Goal: Task Accomplishment & Management: Use online tool/utility

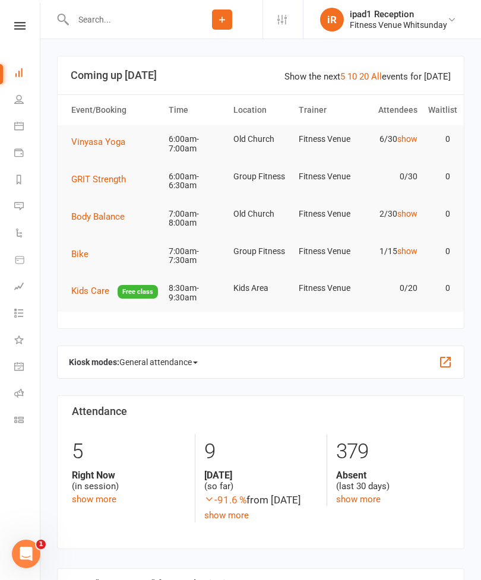
click at [21, 129] on icon at bounding box center [18, 125] width 9 height 9
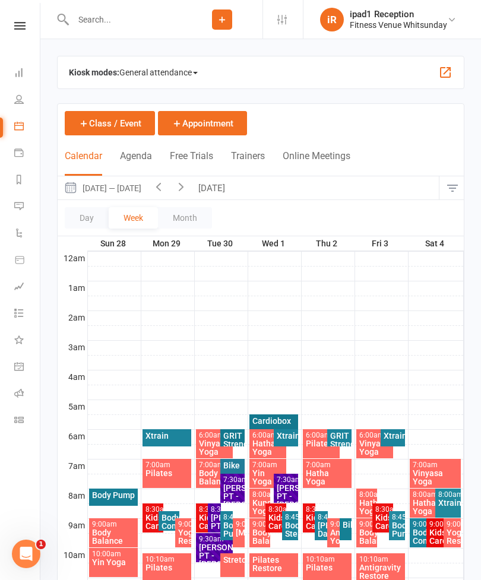
click at [163, 73] on span "General attendance" at bounding box center [158, 72] width 78 height 19
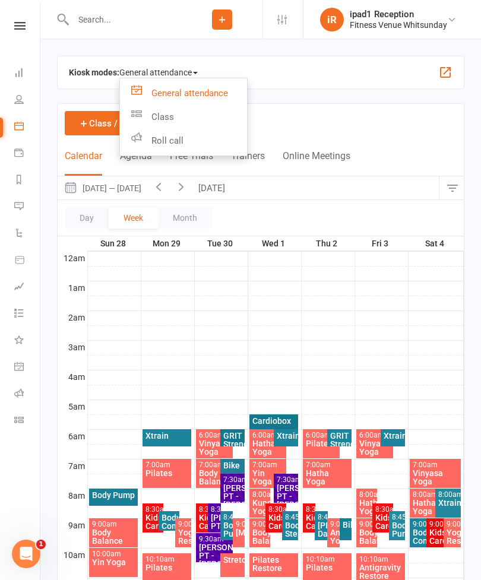
click at [171, 120] on link "Class" at bounding box center [183, 117] width 127 height 24
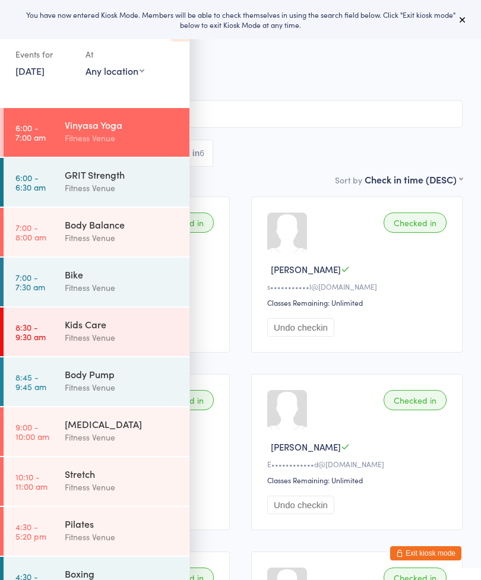
click at [466, 15] on button at bounding box center [462, 19] width 14 height 14
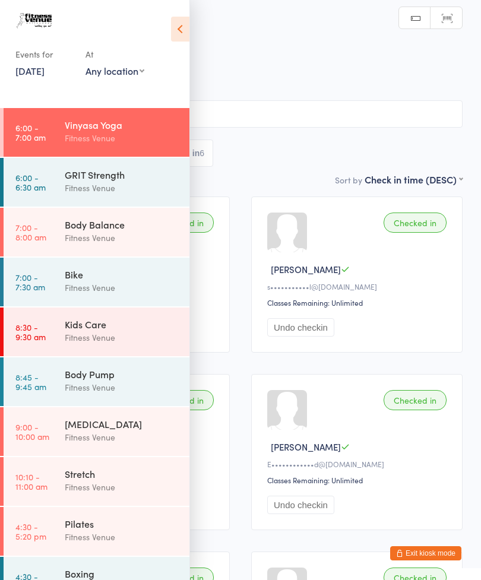
click at [179, 28] on icon at bounding box center [180, 29] width 18 height 25
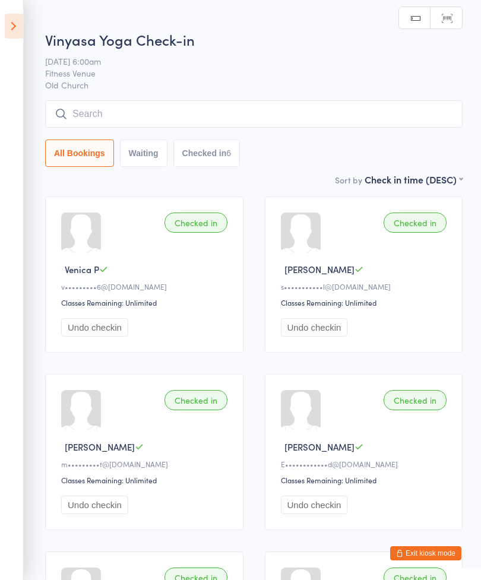
click at [13, 27] on icon at bounding box center [14, 26] width 18 height 25
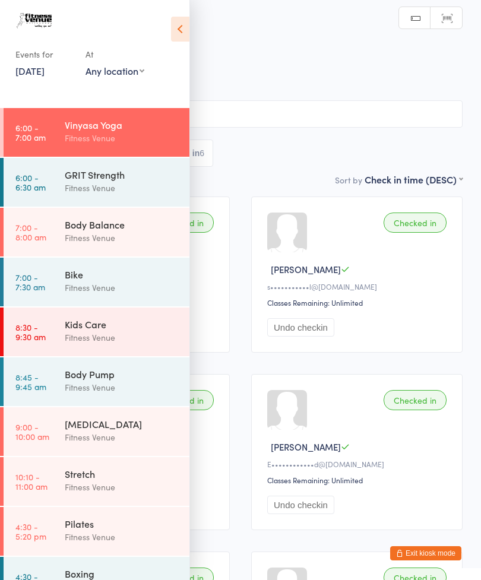
click at [98, 178] on div "GRIT Strength" at bounding box center [122, 174] width 115 height 13
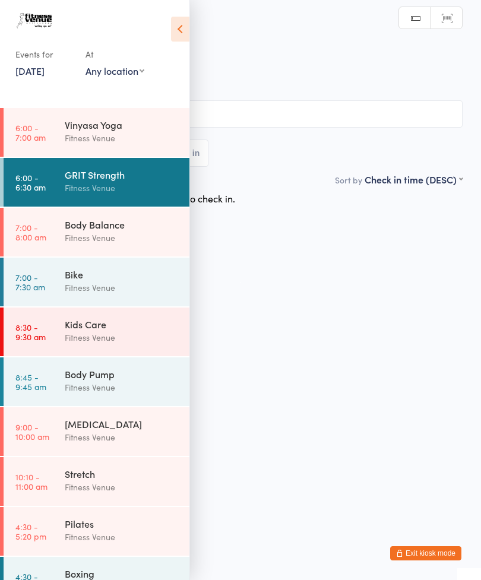
click at [176, 29] on icon at bounding box center [180, 29] width 18 height 25
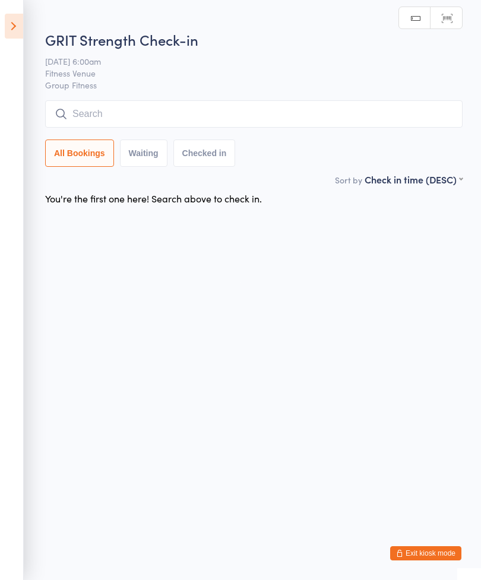
click at [223, 112] on input "search" at bounding box center [253, 113] width 417 height 27
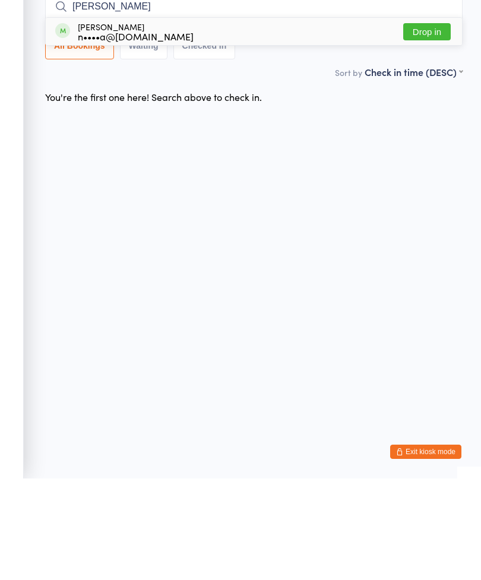
type input "[PERSON_NAME]"
click at [428, 125] on button "Drop in" at bounding box center [426, 133] width 47 height 17
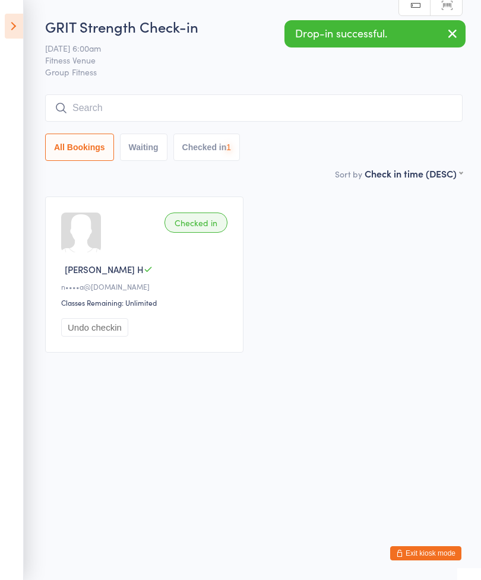
click at [268, 106] on input "search" at bounding box center [253, 107] width 417 height 27
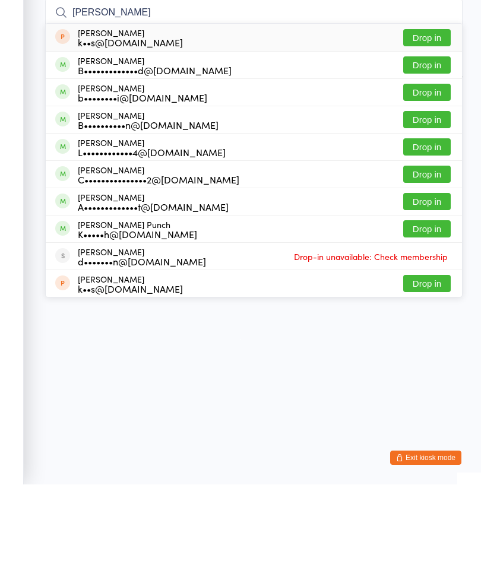
type input "[PERSON_NAME]"
click at [428, 152] on button "Drop in" at bounding box center [426, 160] width 47 height 17
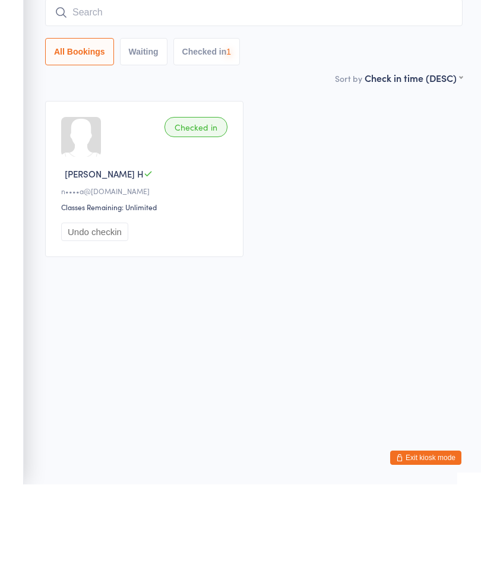
click at [212, 94] on input "search" at bounding box center [253, 107] width 417 height 27
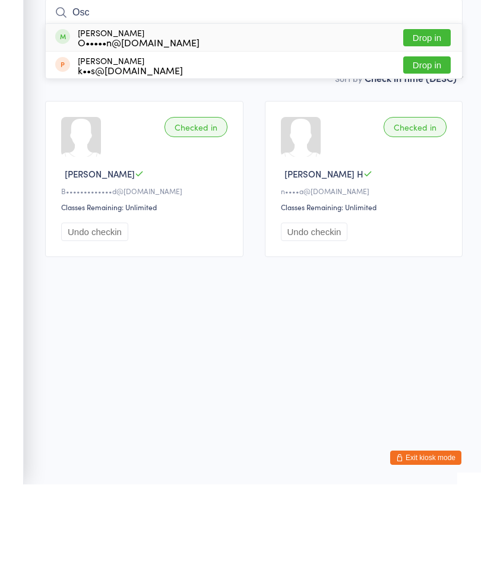
type input "Osc"
click at [422, 125] on button "Drop in" at bounding box center [426, 133] width 47 height 17
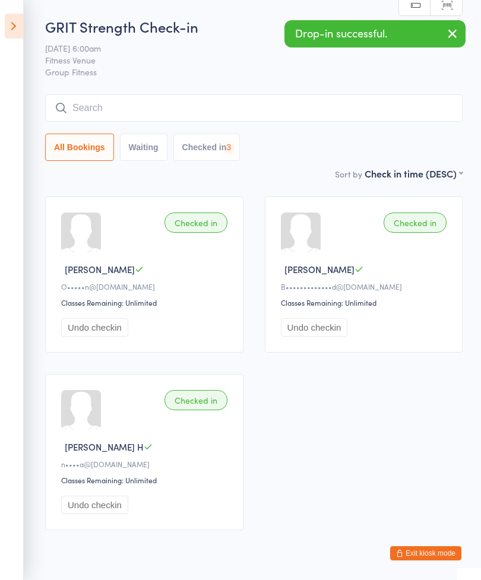
click at [189, 104] on input "search" at bounding box center [253, 107] width 417 height 27
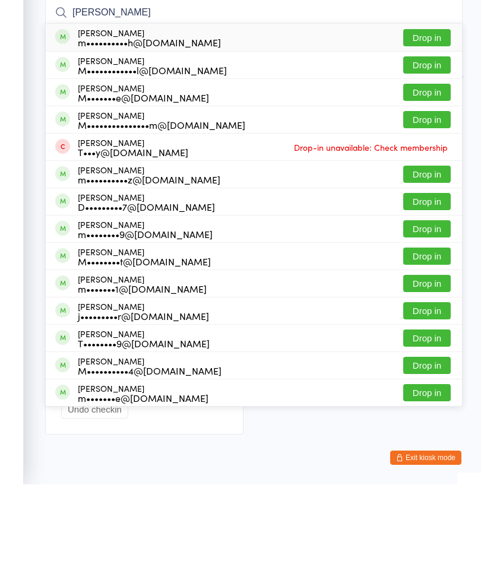
type input "[PERSON_NAME]"
click at [433, 206] on button "Drop in" at bounding box center [426, 214] width 47 height 17
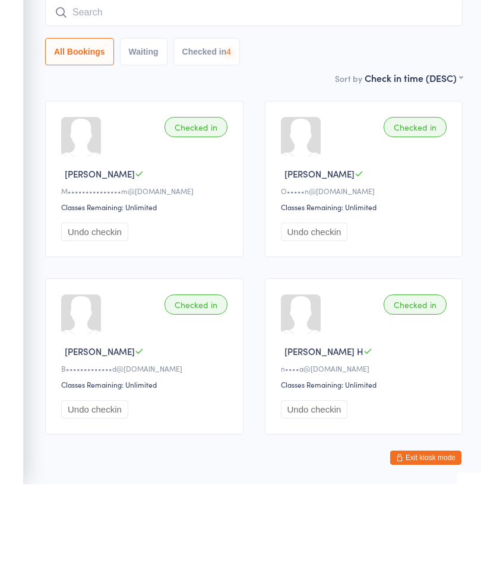
click at [196, 94] on input "search" at bounding box center [253, 107] width 417 height 27
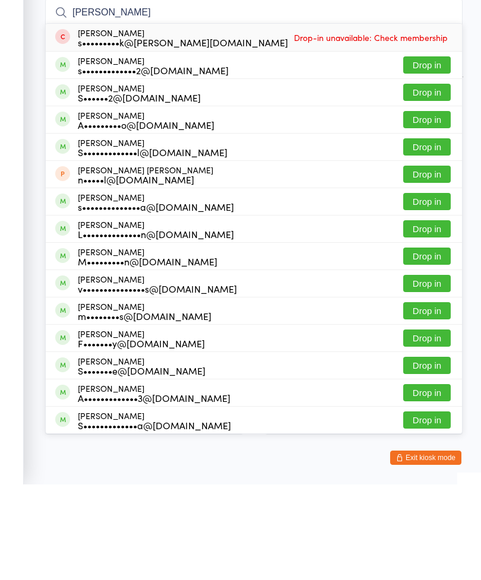
type input "[PERSON_NAME]"
click at [434, 152] on button "Drop in" at bounding box center [426, 160] width 47 height 17
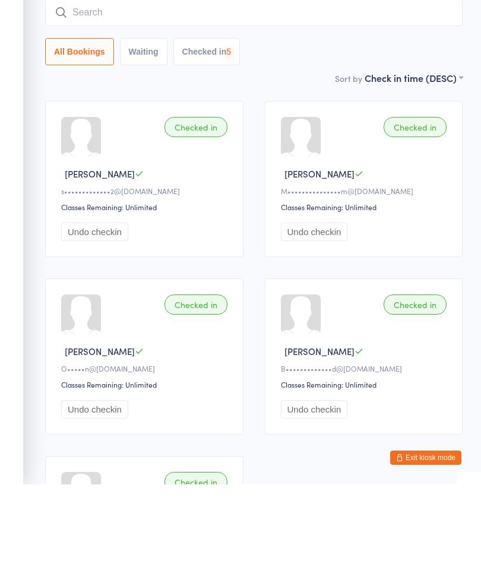
click at [271, 94] on input "search" at bounding box center [253, 107] width 417 height 27
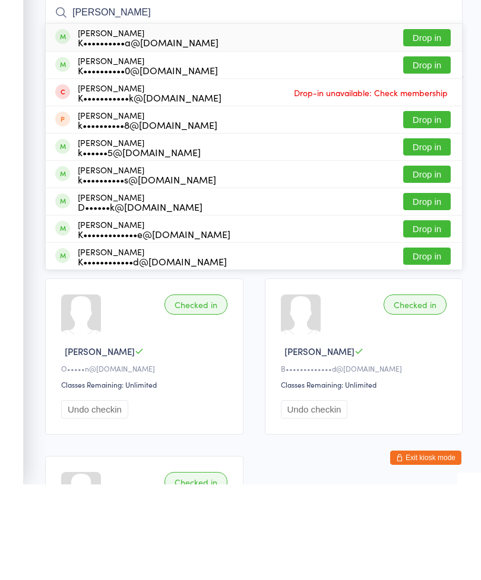
type input "[PERSON_NAME]"
click at [430, 343] on button "Drop in" at bounding box center [426, 351] width 47 height 17
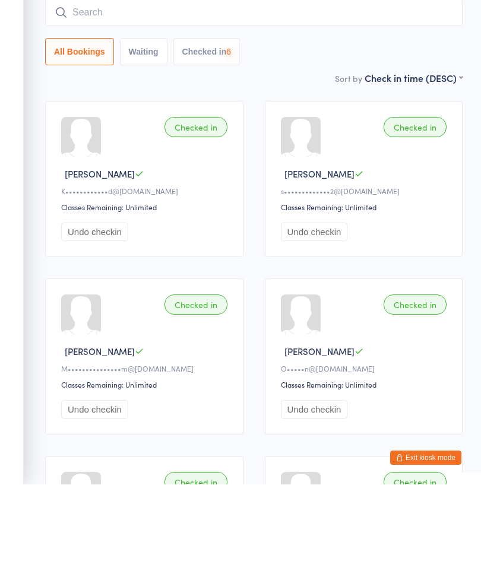
click at [272, 94] on input "search" at bounding box center [253, 107] width 417 height 27
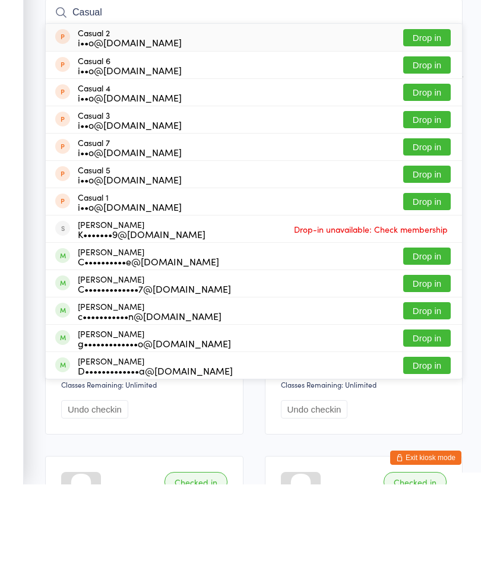
type input "Casual"
click at [433, 125] on button "Drop in" at bounding box center [426, 133] width 47 height 17
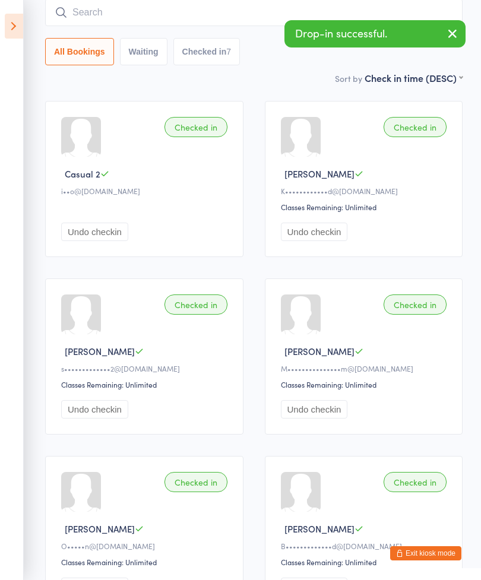
click at [171, 14] on input "search" at bounding box center [253, 12] width 417 height 27
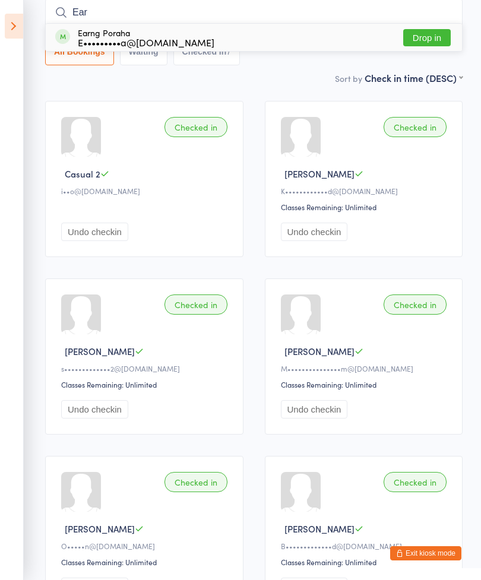
type input "Ear"
click at [430, 40] on button "Drop in" at bounding box center [426, 37] width 47 height 17
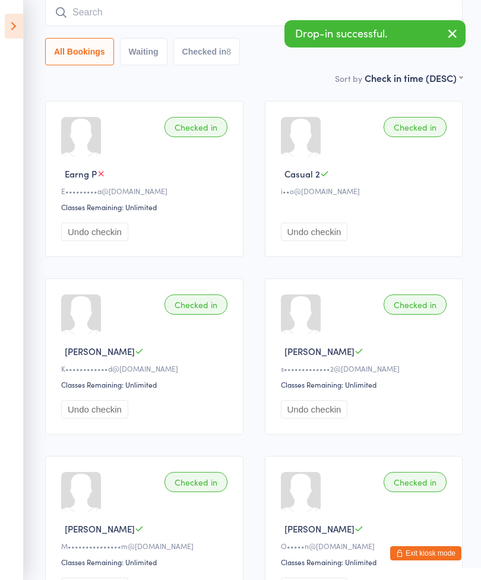
click at [232, 17] on input "search" at bounding box center [253, 12] width 417 height 27
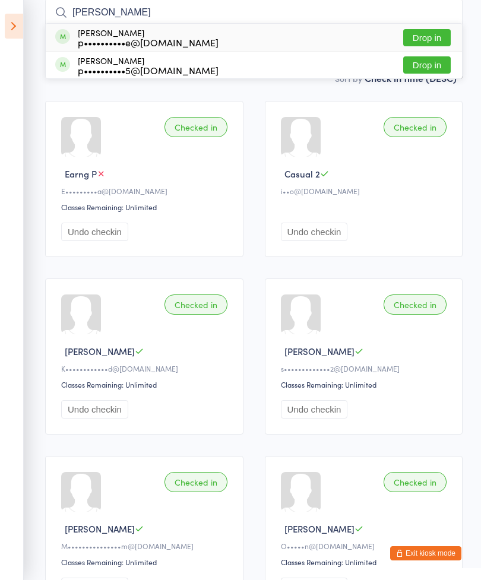
type input "[PERSON_NAME]"
click at [435, 37] on button "Drop in" at bounding box center [426, 37] width 47 height 17
